Goal: Information Seeking & Learning: Learn about a topic

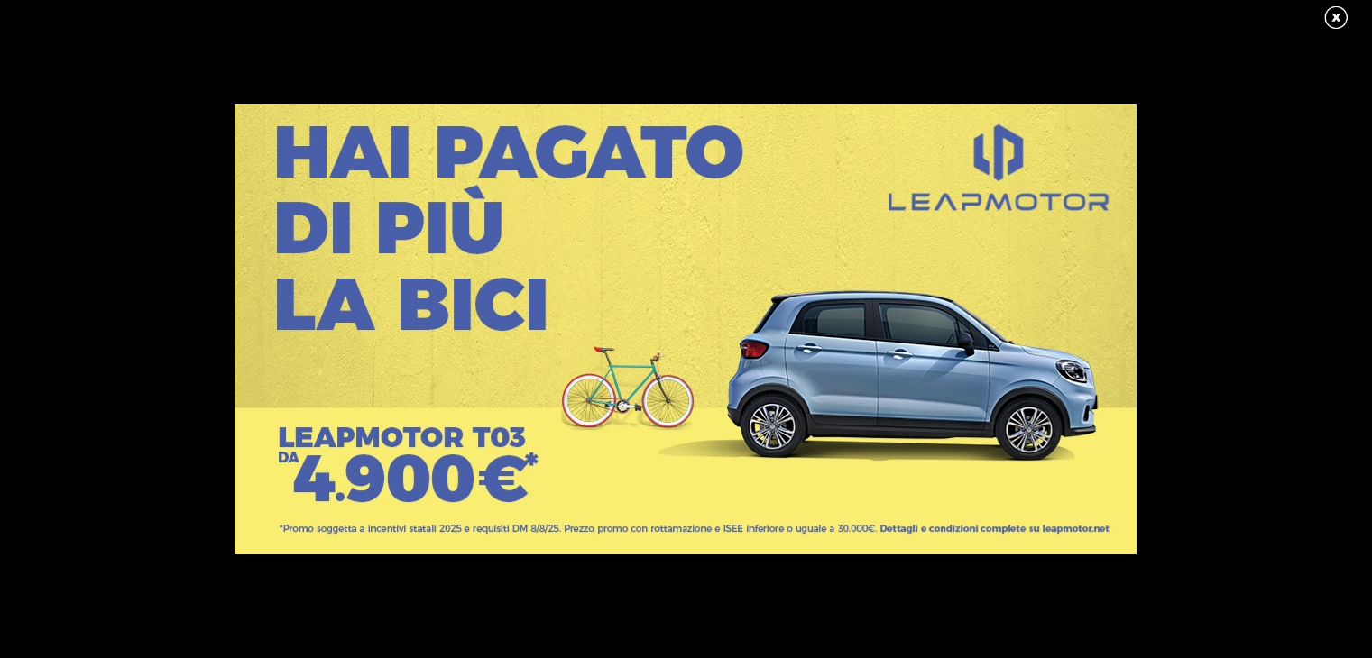
click at [1338, 13] on link at bounding box center [1344, 18] width 45 height 27
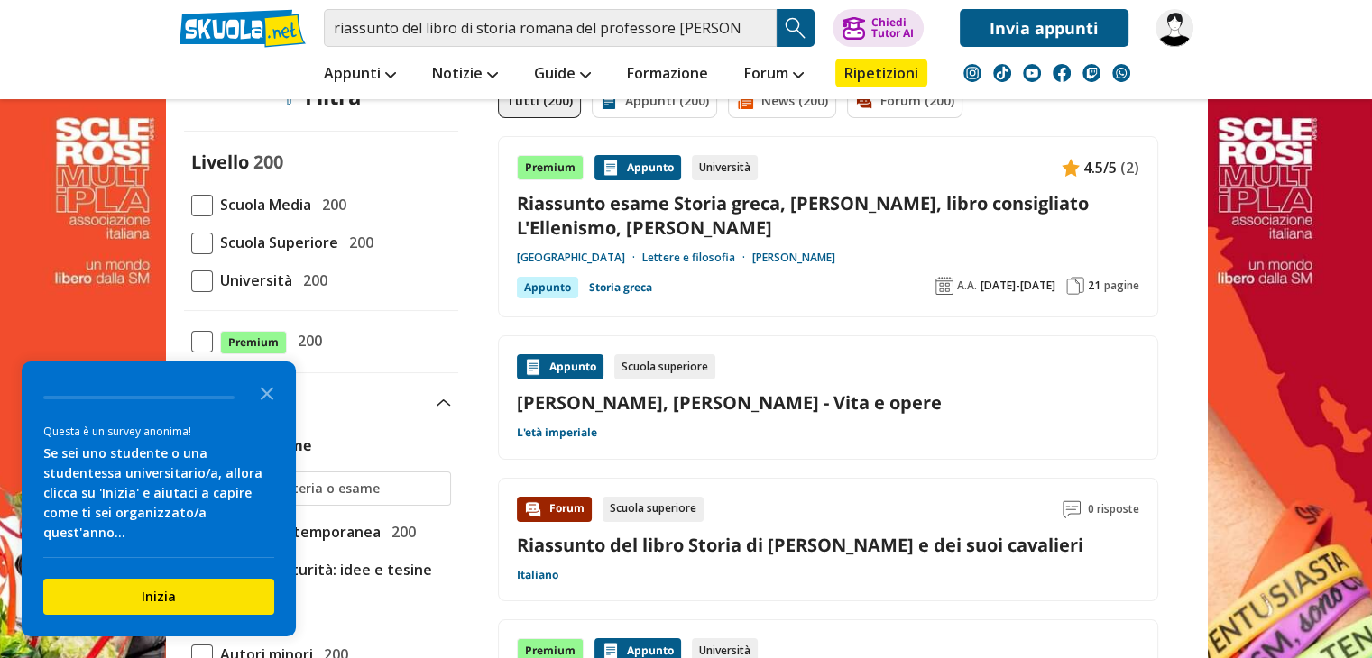
scroll to position [161, 0]
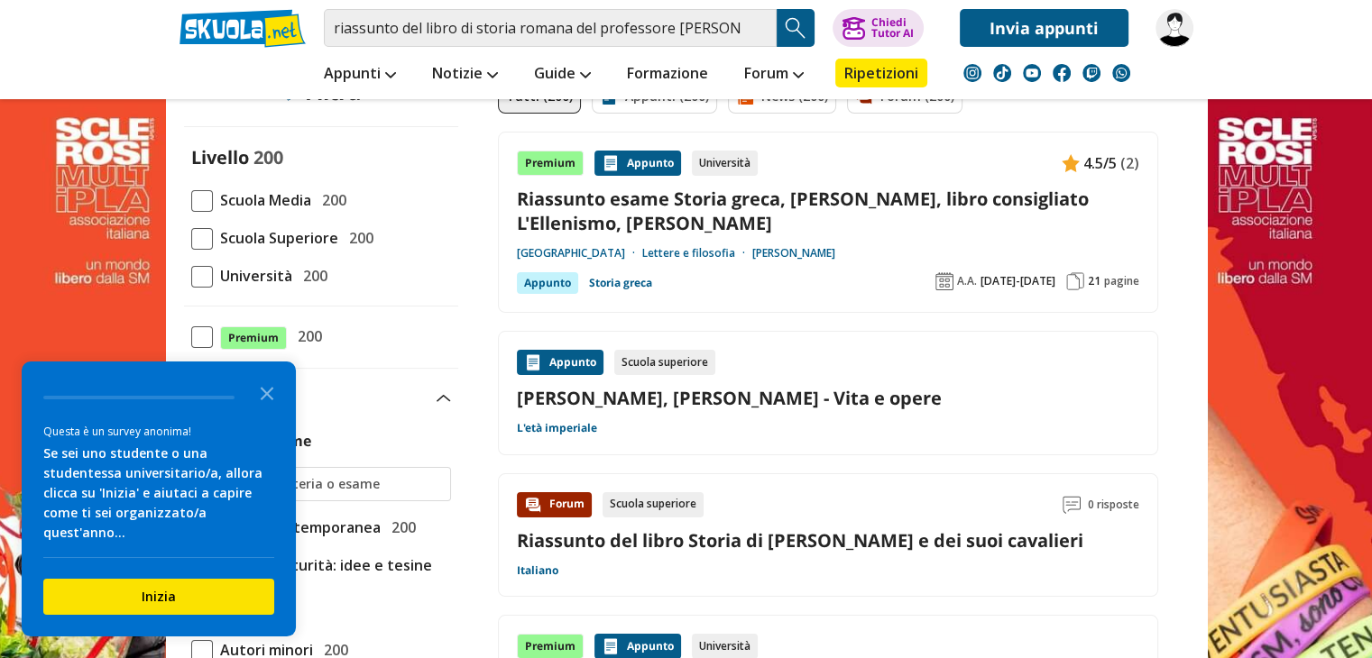
click at [216, 274] on span "Università" at bounding box center [252, 275] width 79 height 23
click at [191, 276] on input "Università 200" at bounding box center [191, 276] width 0 height 0
click at [152, 582] on button "Inizia" at bounding box center [158, 597] width 231 height 36
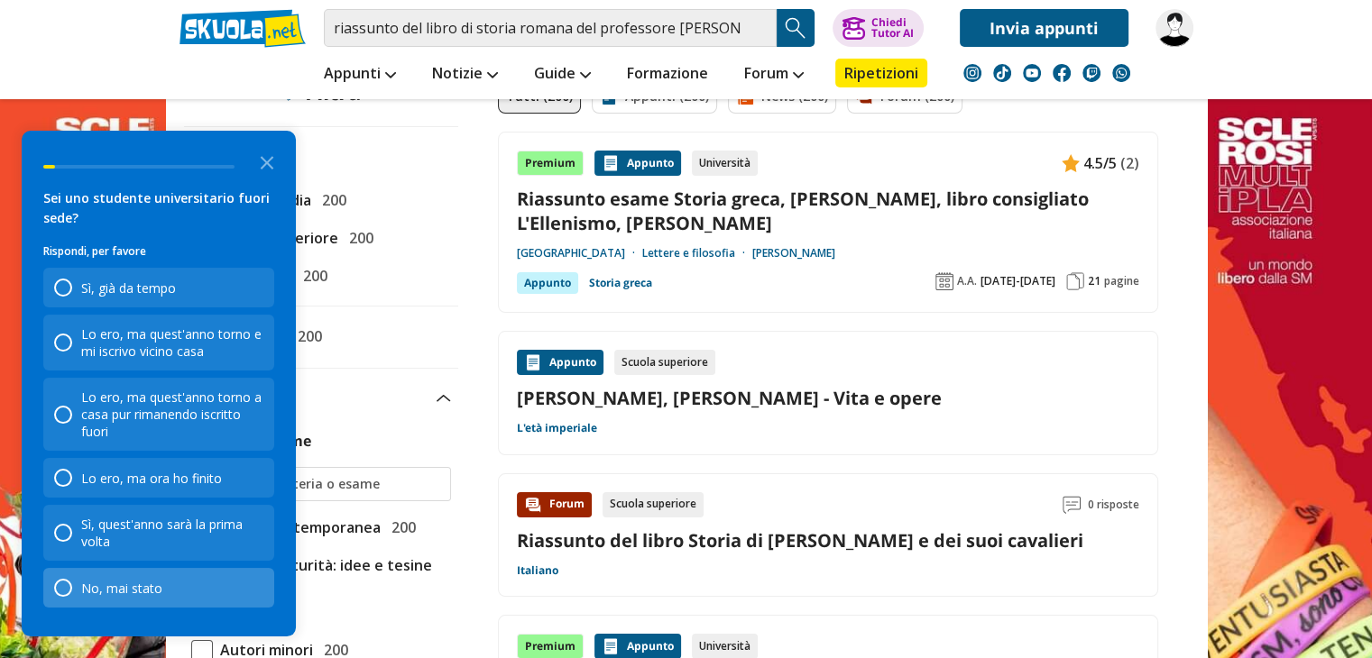
click at [142, 592] on div "No, mai stato" at bounding box center [121, 588] width 81 height 17
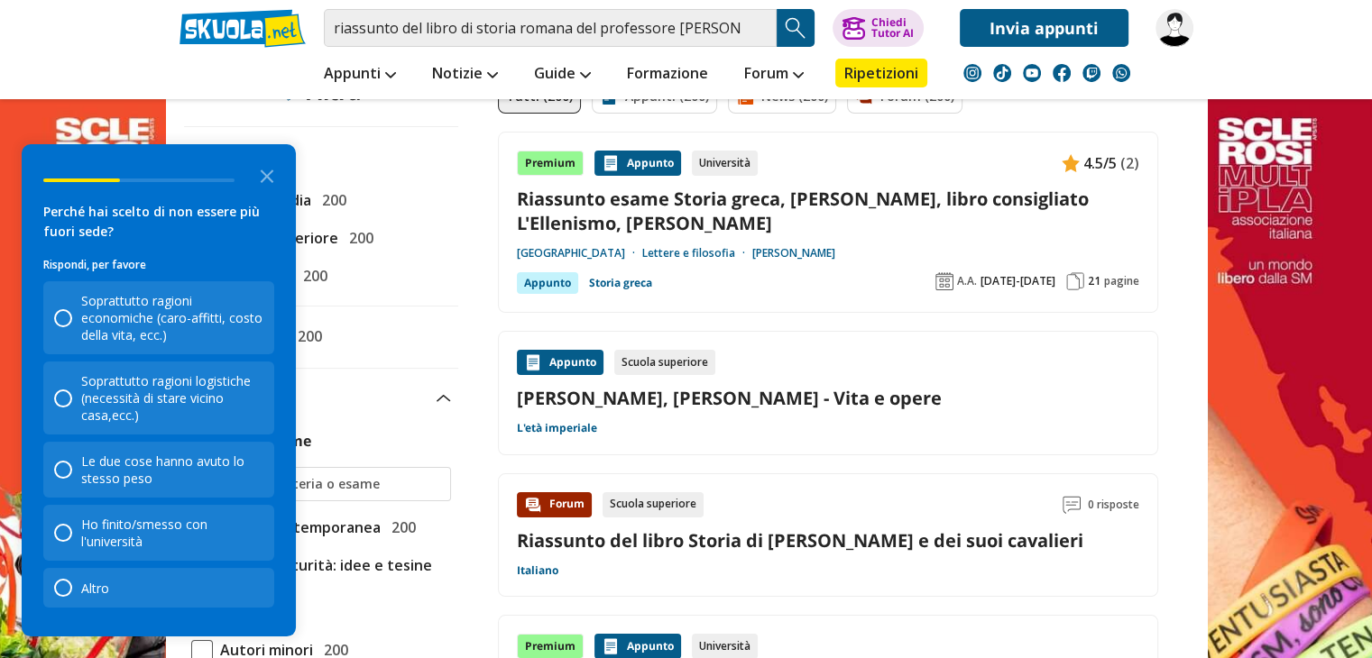
click at [142, 592] on div "Altro" at bounding box center [158, 588] width 231 height 40
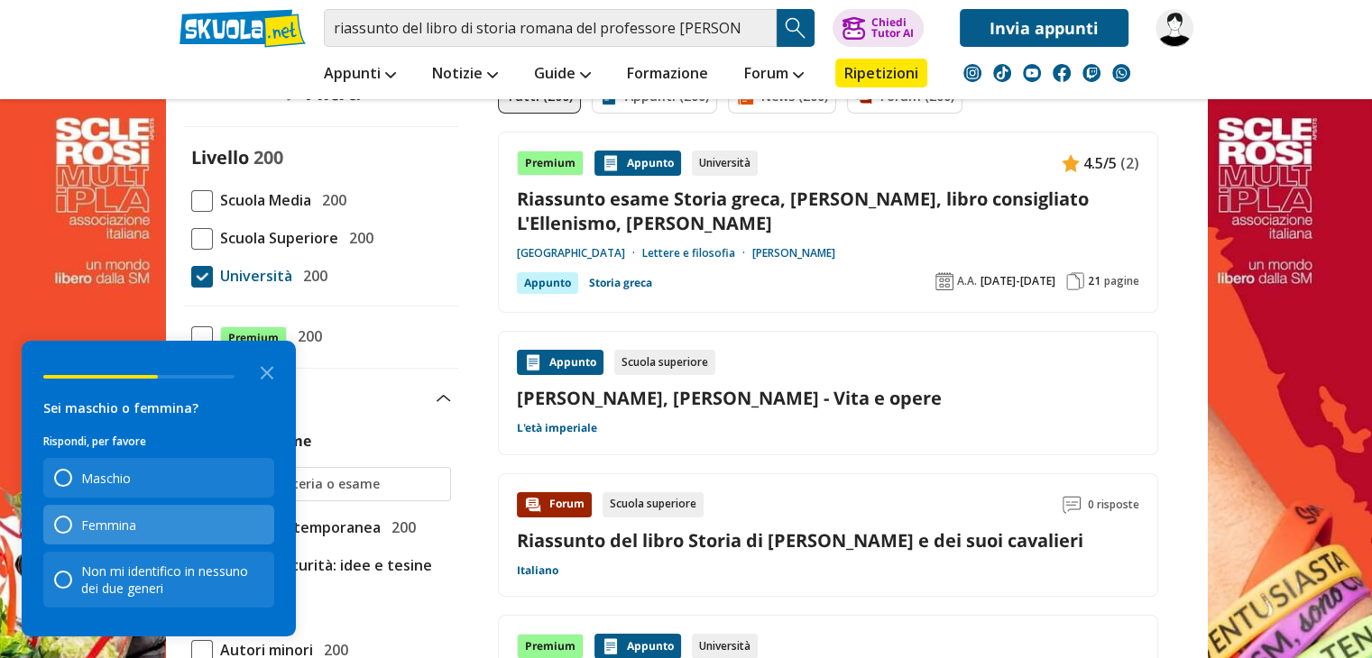
click at [149, 529] on div "Femmina" at bounding box center [158, 525] width 231 height 40
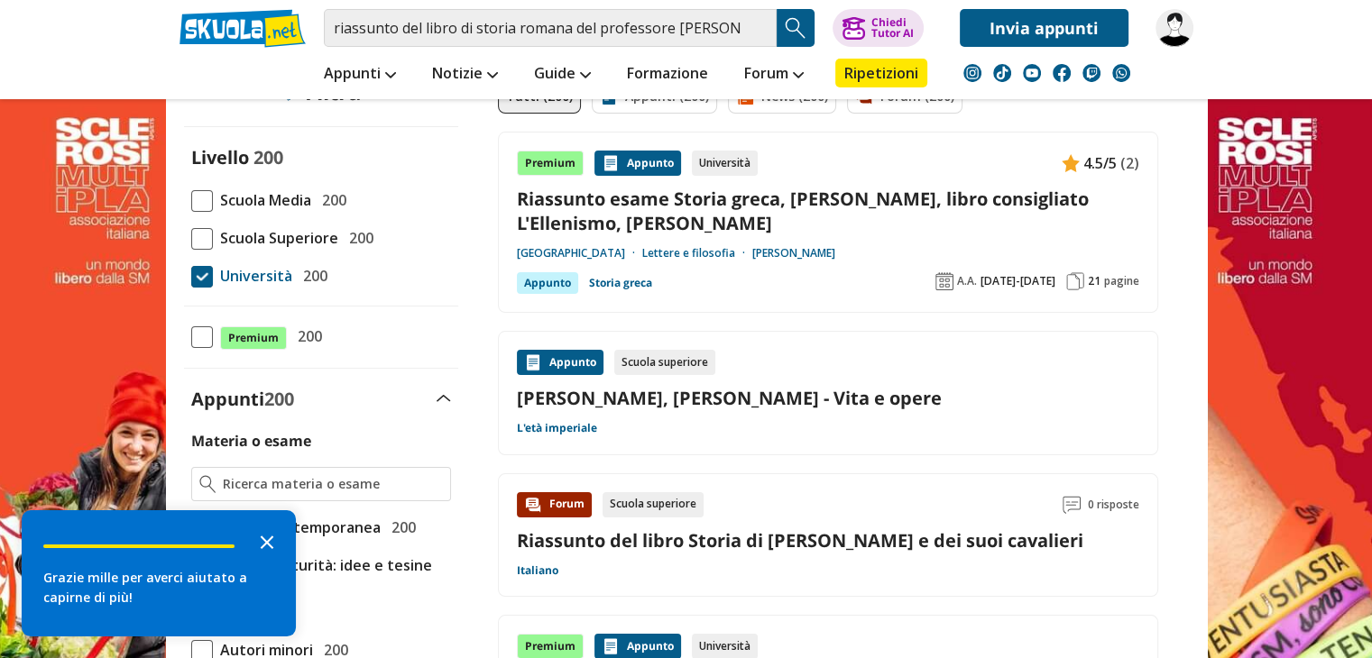
click at [263, 538] on polygon "Close the survey" at bounding box center [268, 543] width 14 height 14
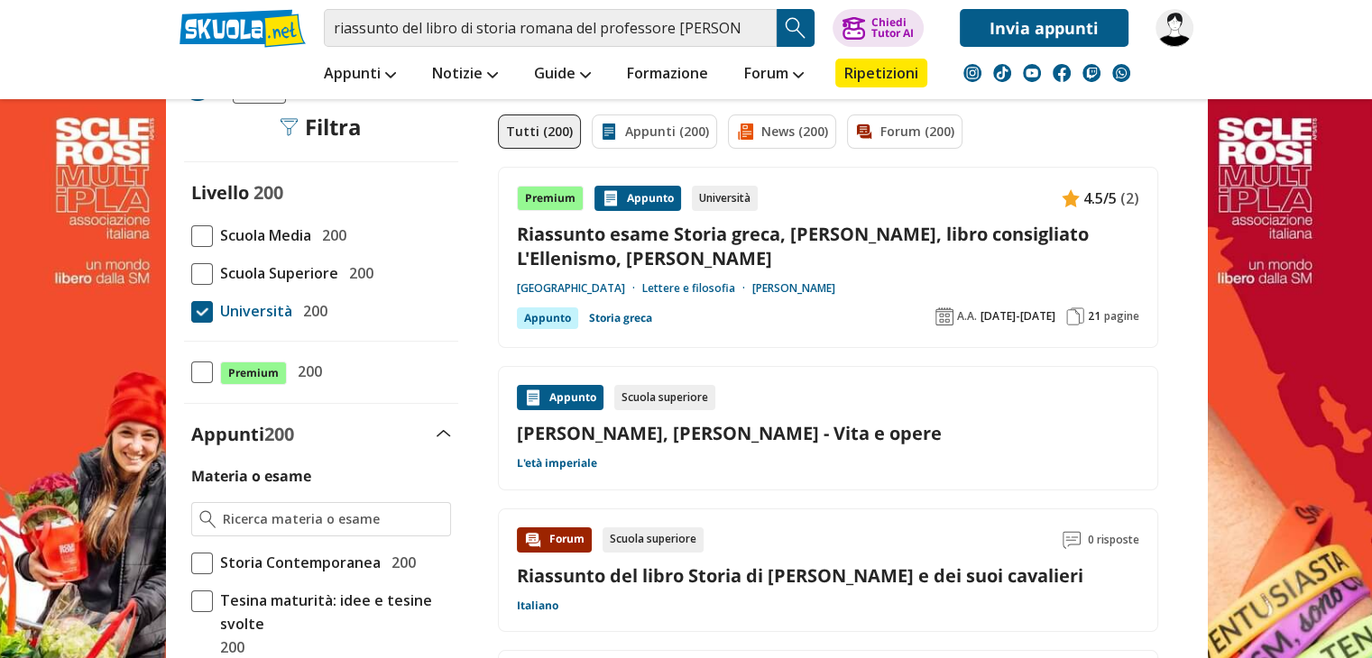
scroll to position [124, 0]
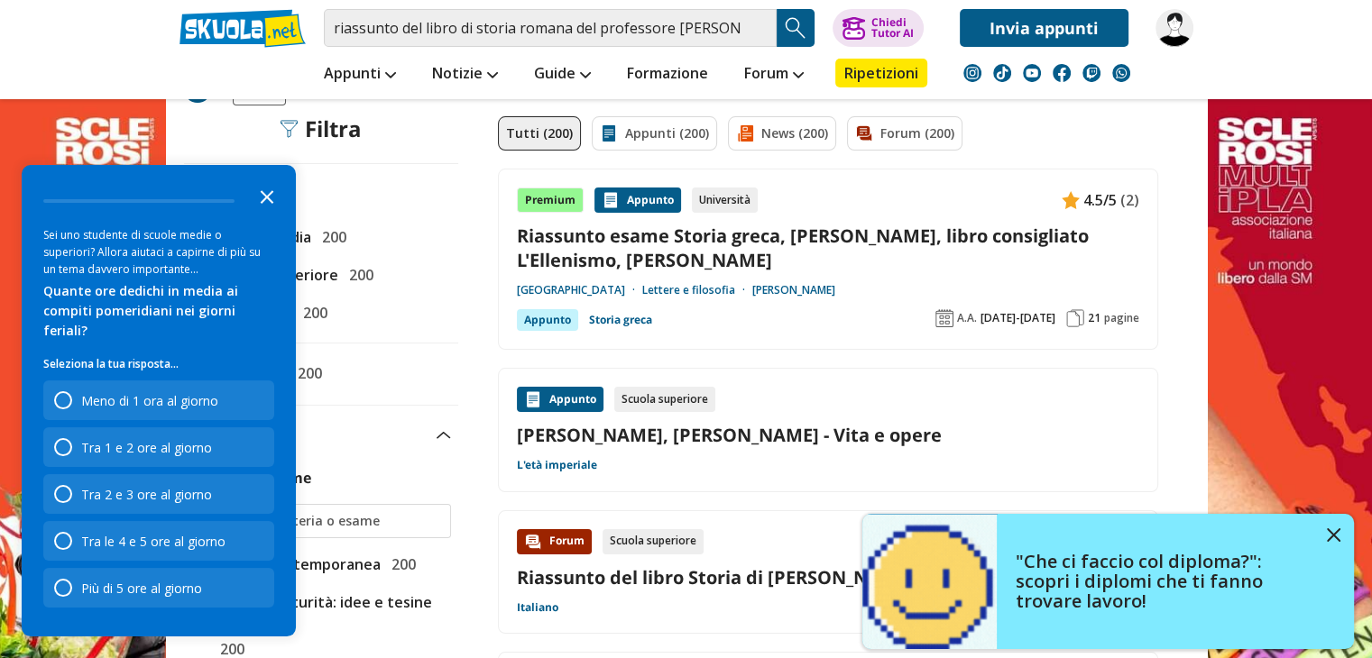
click at [263, 214] on icon "Close the survey" at bounding box center [267, 196] width 36 height 36
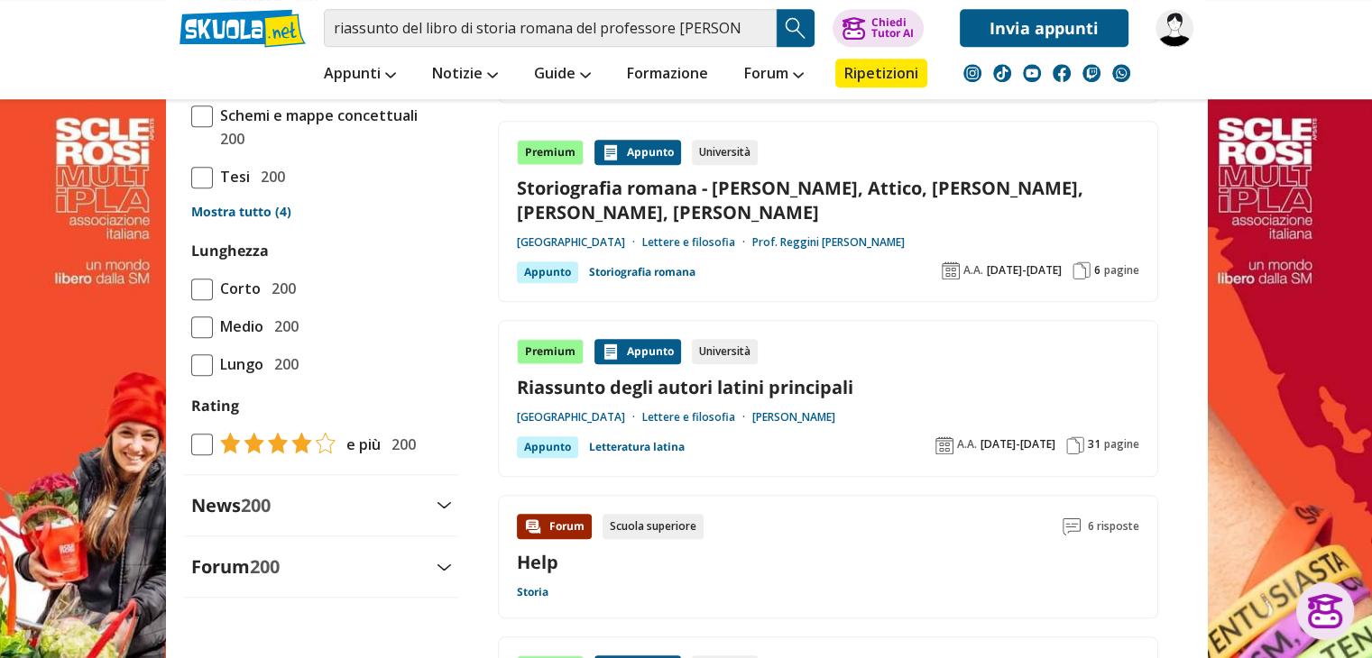
scroll to position [1654, 0]
